Goal: Transaction & Acquisition: Download file/media

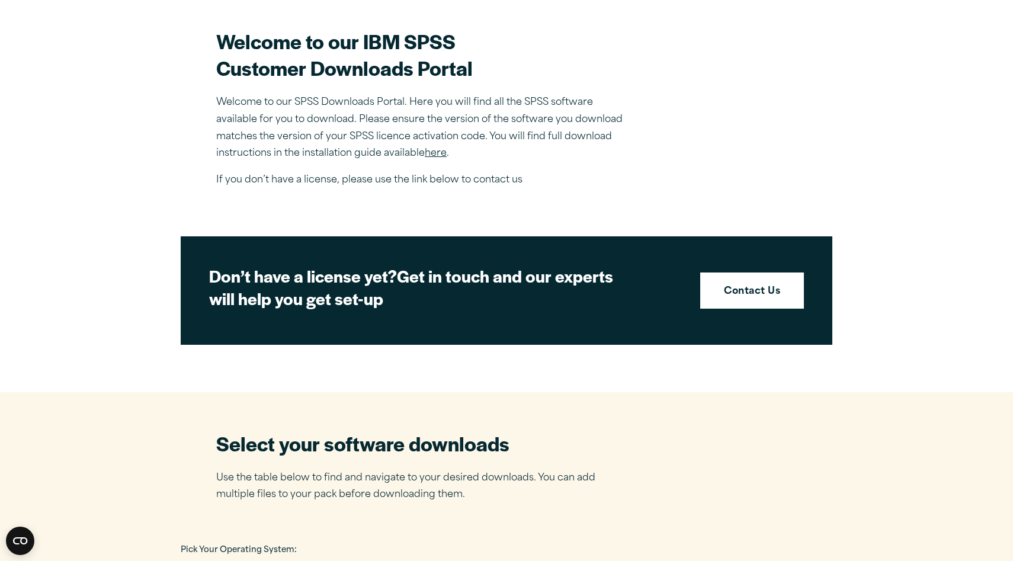
click at [440, 156] on link "here" at bounding box center [436, 153] width 22 height 9
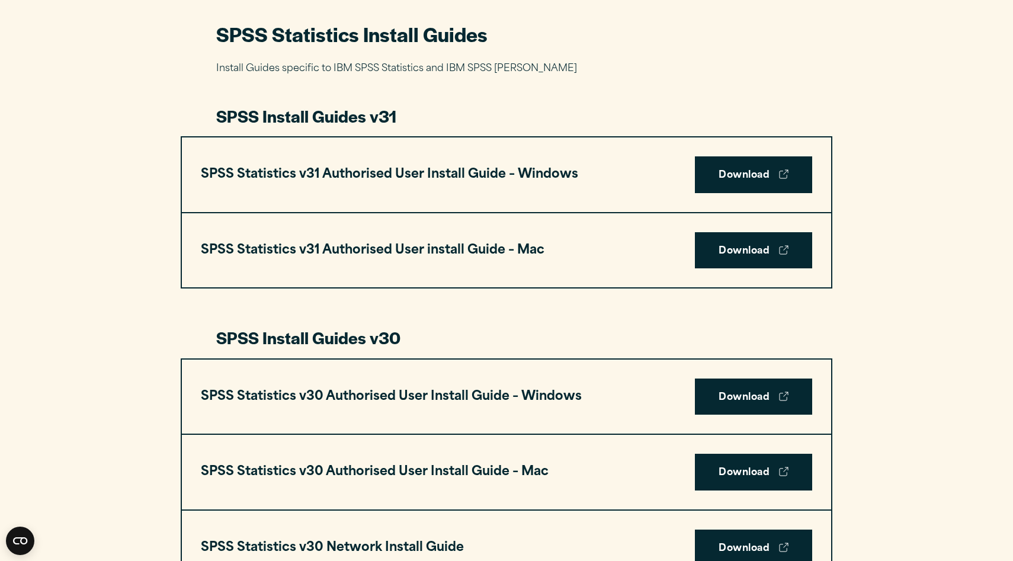
scroll to position [562, 0]
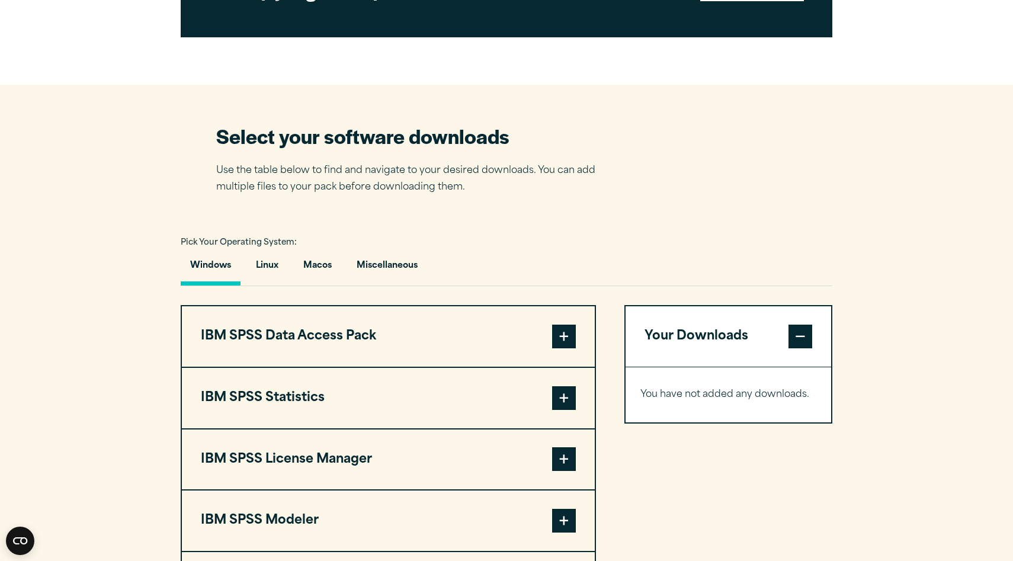
scroll to position [656, 0]
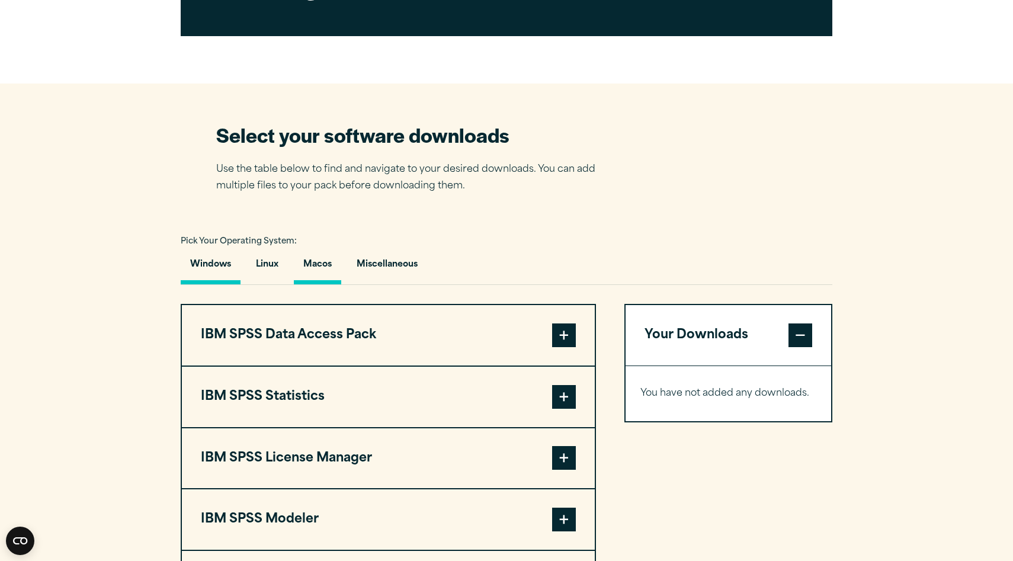
click at [329, 272] on button "Macos" at bounding box center [317, 268] width 47 height 34
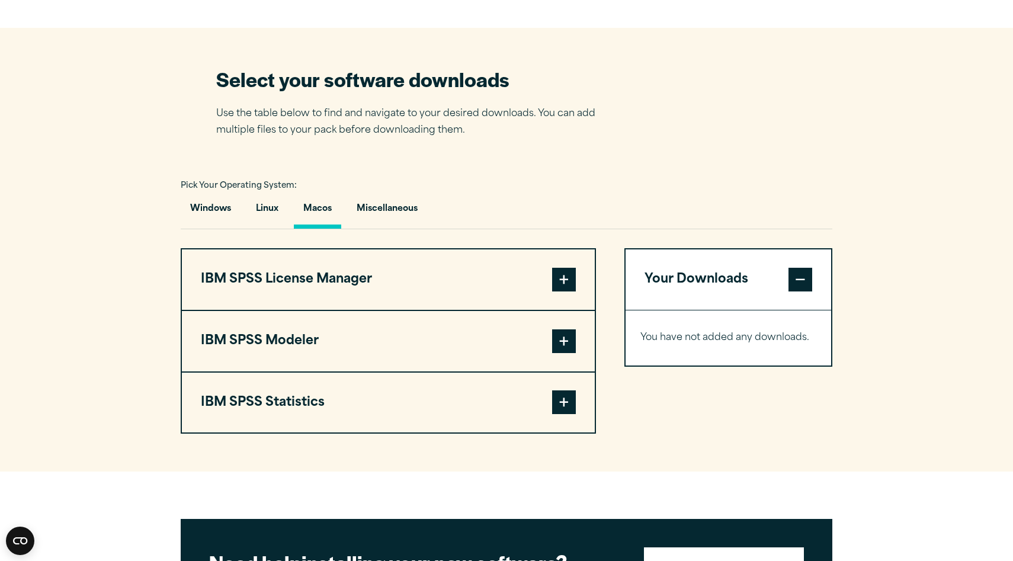
scroll to position [721, 0]
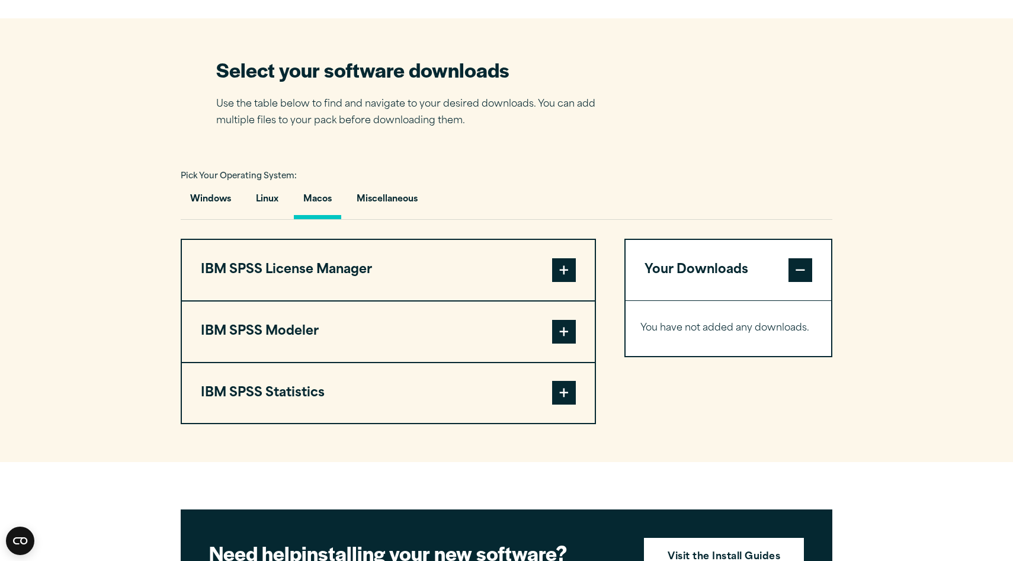
click at [555, 395] on span at bounding box center [564, 393] width 24 height 24
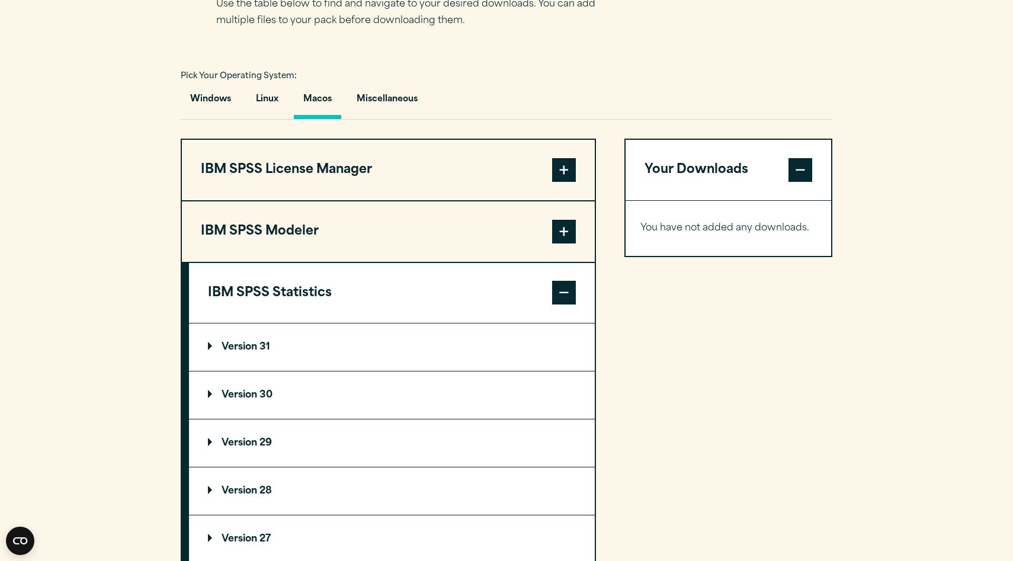
scroll to position [823, 0]
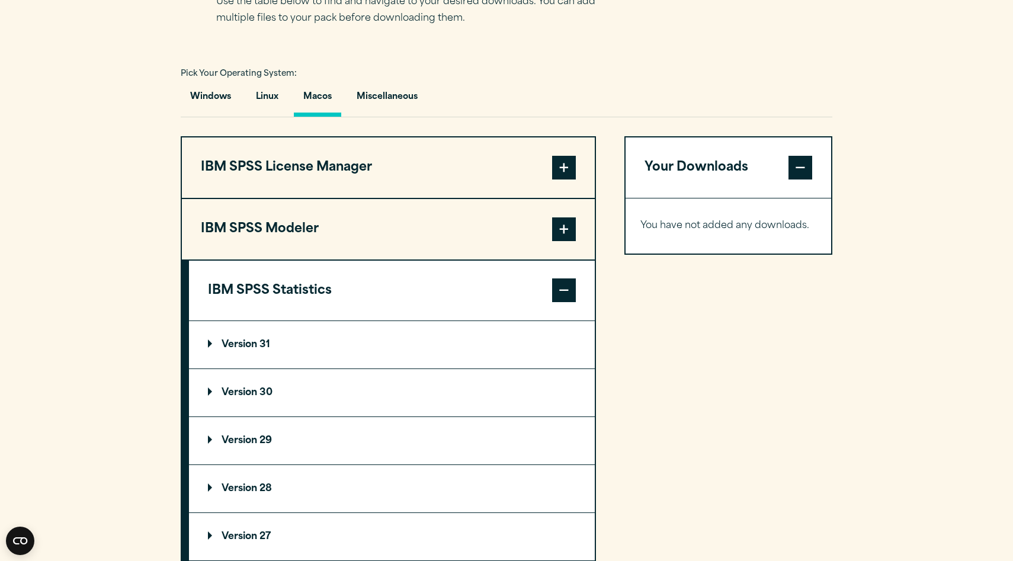
click at [249, 389] on summary "Version 30" at bounding box center [392, 392] width 406 height 47
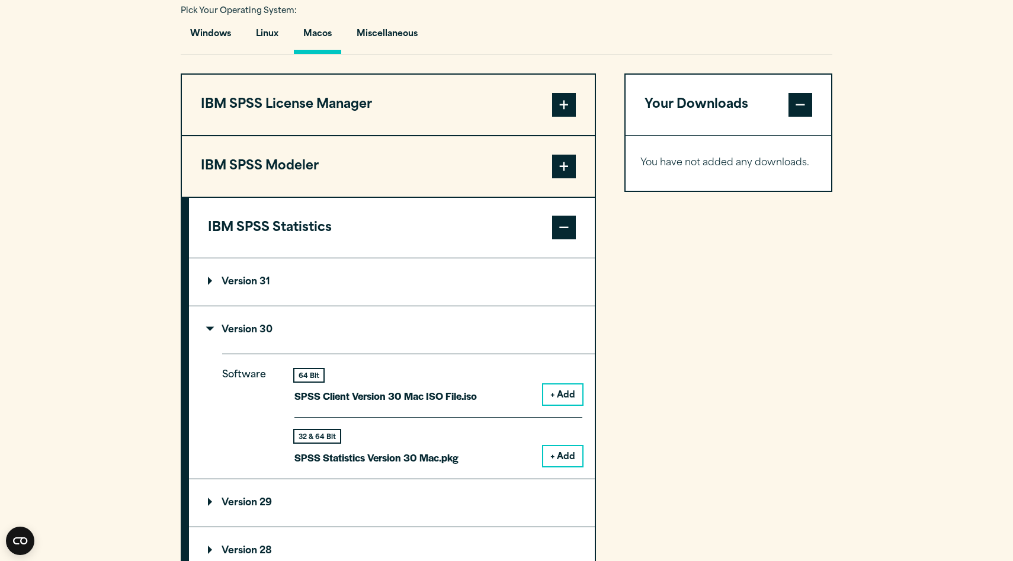
scroll to position [889, 0]
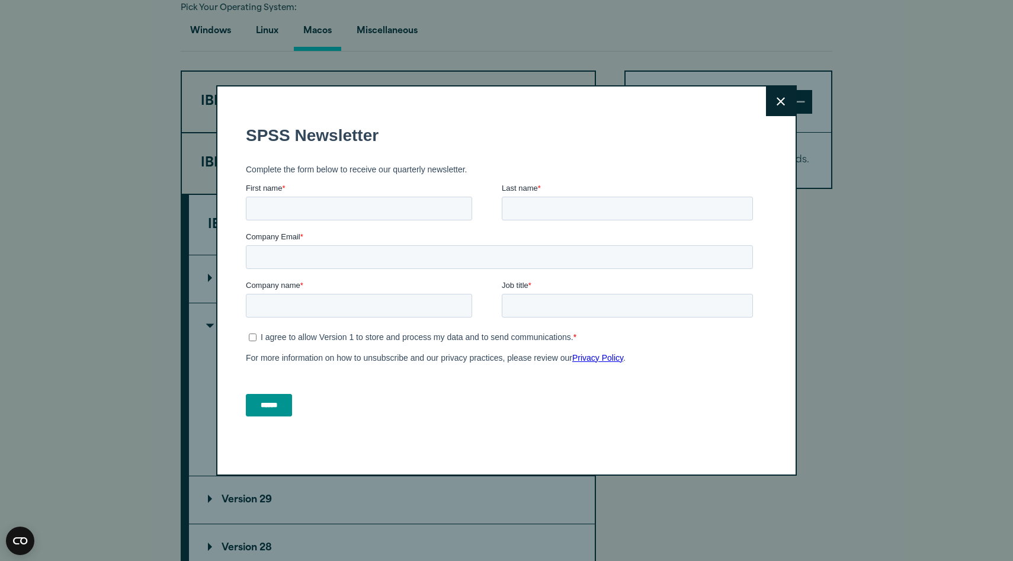
click at [779, 92] on button "Close" at bounding box center [781, 101] width 30 height 30
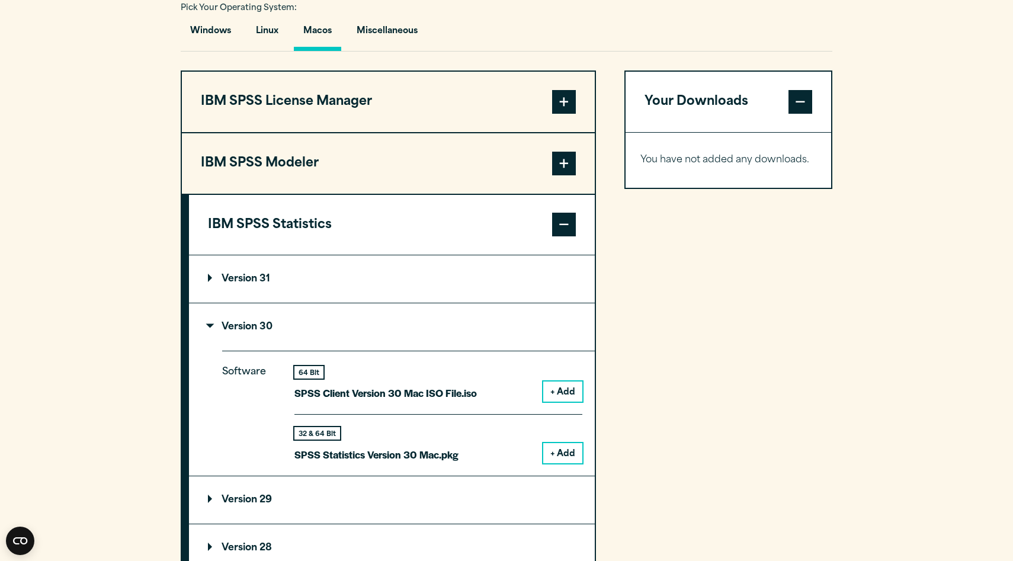
click at [556, 394] on button "+ Add" at bounding box center [562, 392] width 39 height 20
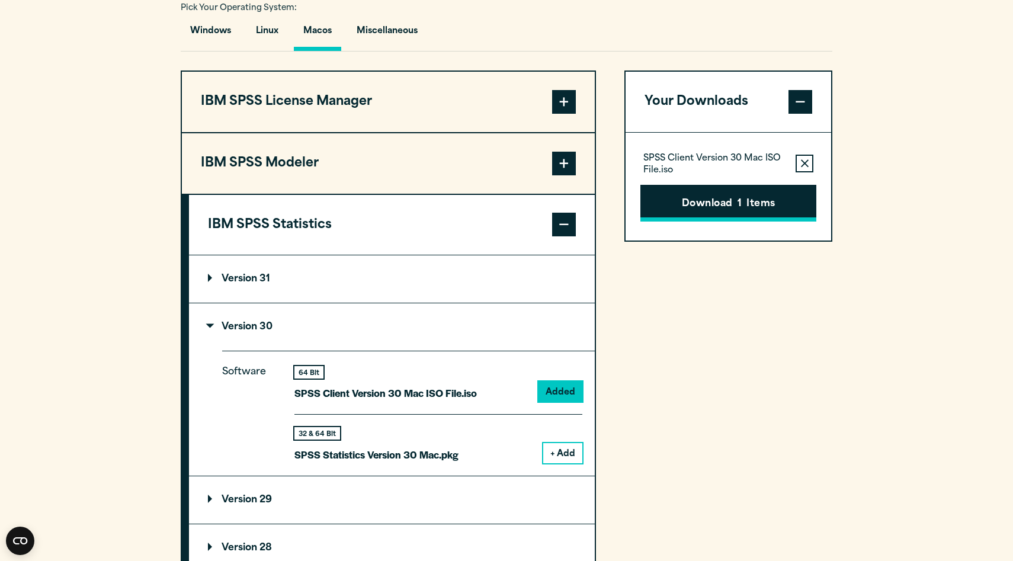
click at [736, 217] on button "Download 1 Items" at bounding box center [728, 203] width 176 height 37
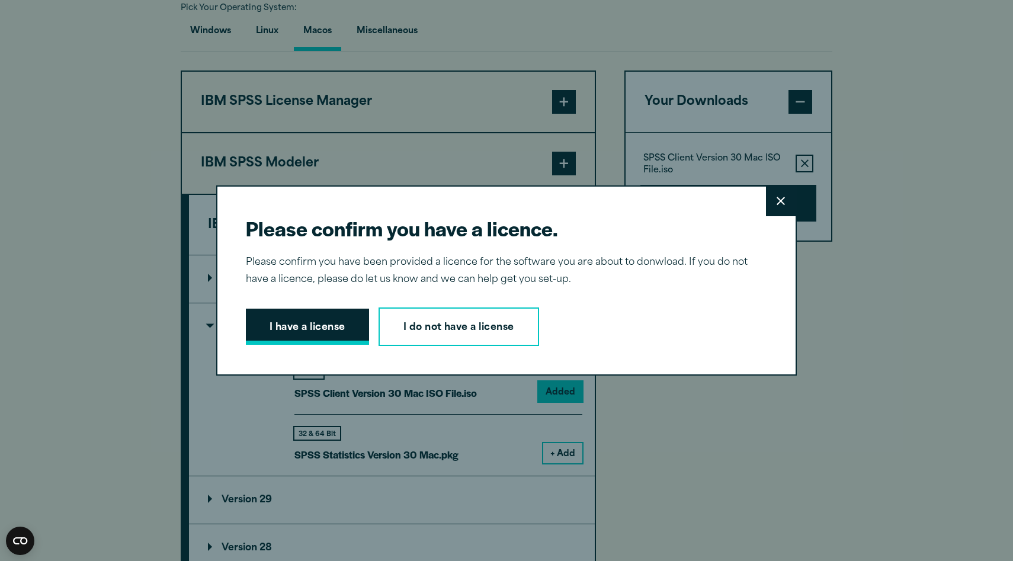
click at [312, 336] on button "I have a license" at bounding box center [307, 327] width 123 height 37
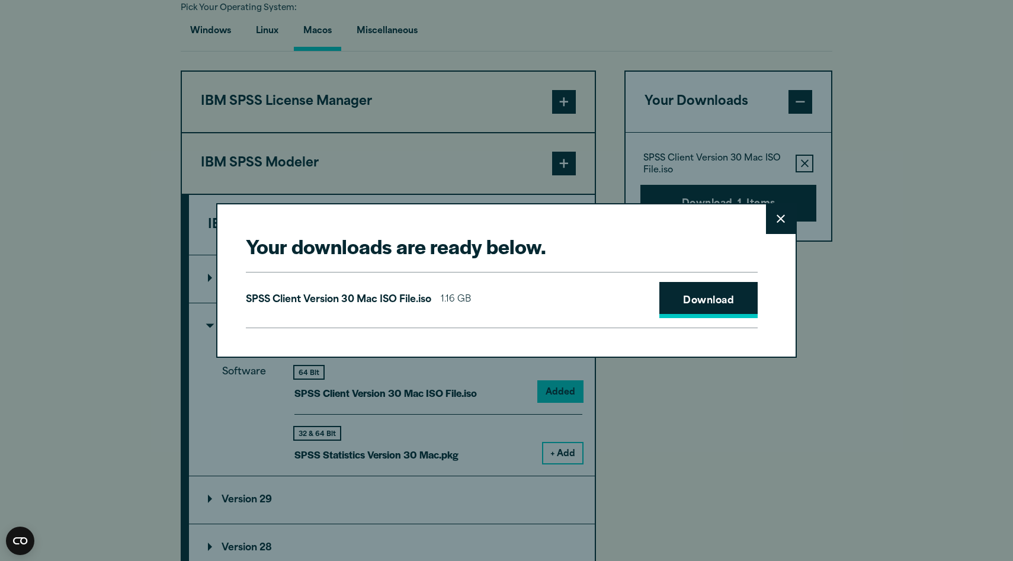
click at [709, 295] on link "Download" at bounding box center [708, 300] width 98 height 37
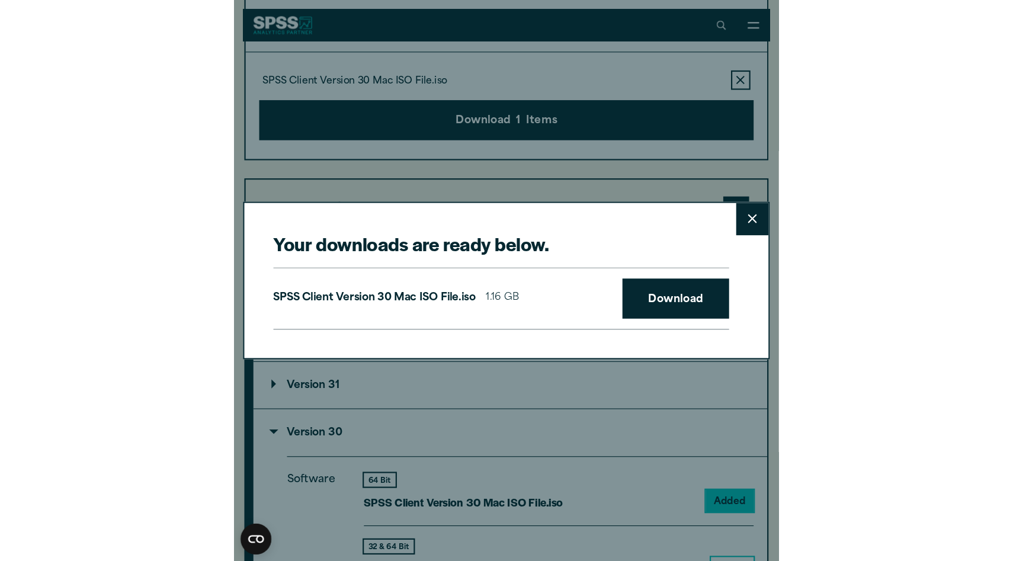
scroll to position [885, 0]
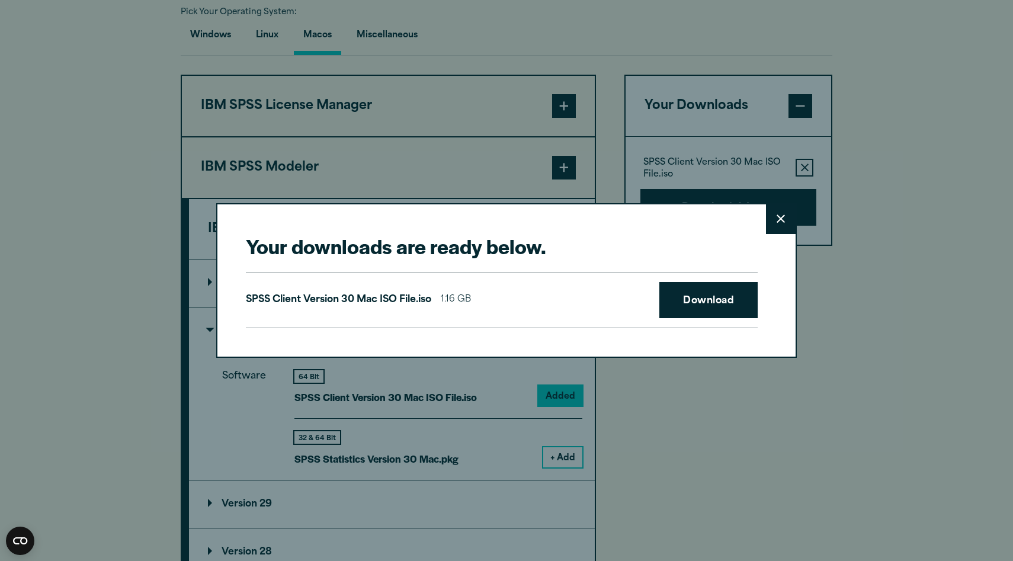
click at [772, 222] on button "Close" at bounding box center [781, 219] width 30 height 30
